Goal: Task Accomplishment & Management: Complete application form

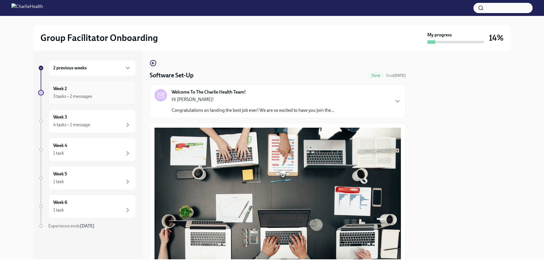
click at [60, 94] on div "3 tasks • 2 messages" at bounding box center [72, 96] width 39 height 6
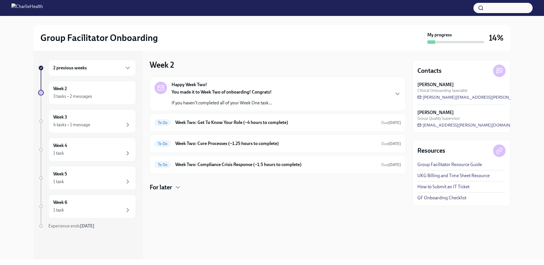
click at [204, 86] on strong "Happy Week Two!" at bounding box center [190, 85] width 36 height 6
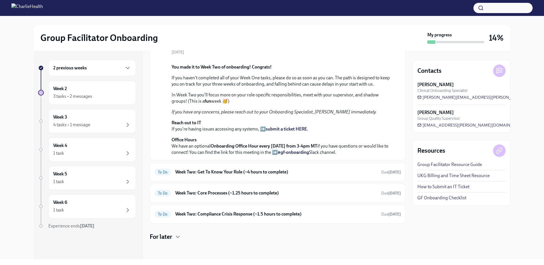
scroll to position [145, 0]
click at [310, 172] on h6 "Week Two: Get To Know Your Role (~4 hours to complete)" at bounding box center [276, 172] width 202 height 6
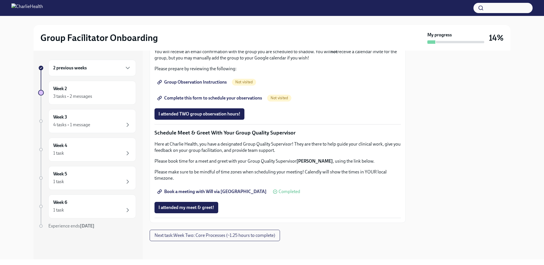
scroll to position [348, 0]
click at [180, 117] on span "I attended TWO group observation hours!" at bounding box center [200, 114] width 82 height 6
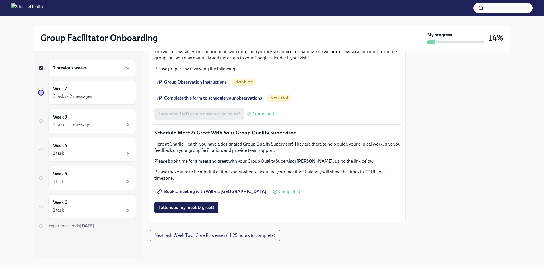
click at [180, 85] on span "Group Observation Instructions" at bounding box center [193, 82] width 68 height 6
click at [489, 103] on div at bounding box center [462, 155] width 98 height 209
